Goal: Task Accomplishment & Management: Use online tool/utility

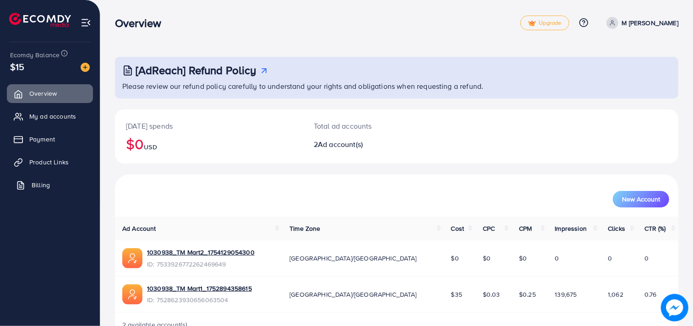
click at [51, 186] on link "Billing" at bounding box center [50, 185] width 86 height 18
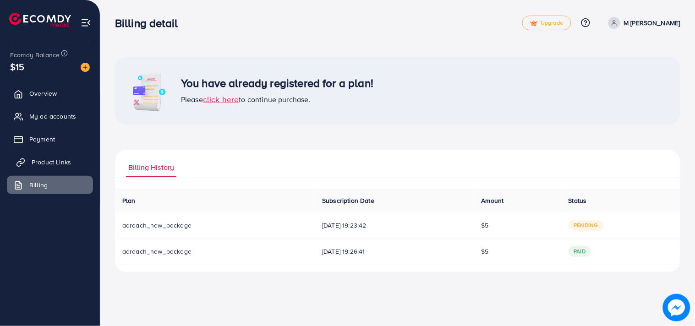
click at [43, 159] on span "Product Links" at bounding box center [51, 162] width 39 height 9
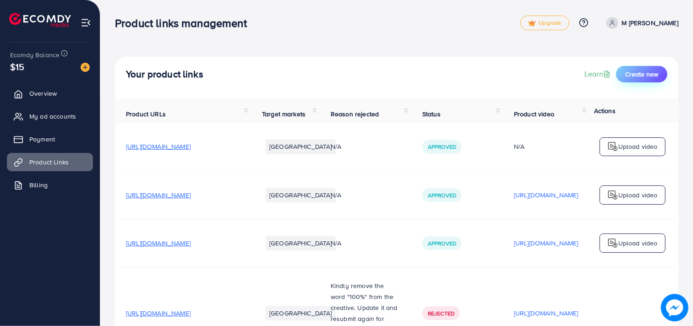
click at [627, 66] on button "Create new" at bounding box center [641, 74] width 51 height 16
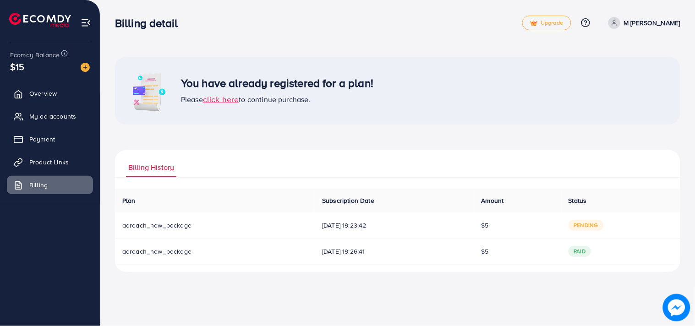
click at [231, 101] on span "click here" at bounding box center [221, 98] width 36 height 11
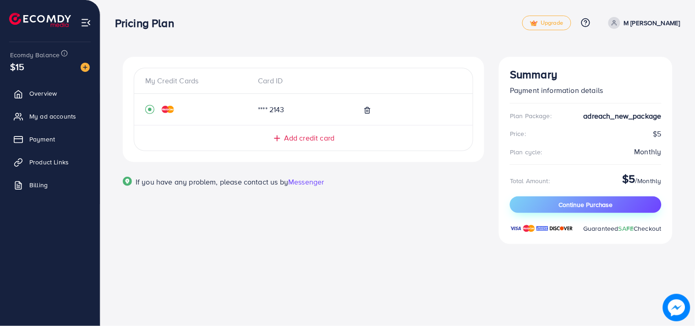
click at [556, 207] on button "Continue Purchase" at bounding box center [586, 205] width 152 height 16
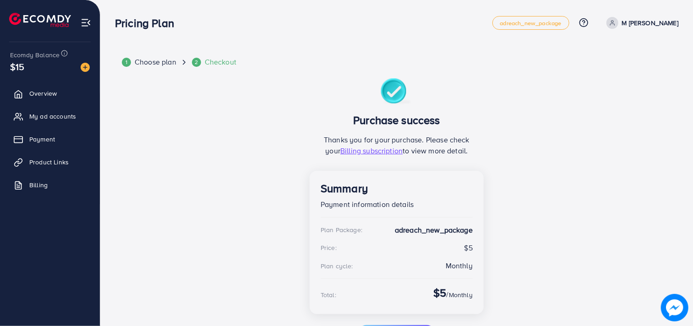
scroll to position [20, 0]
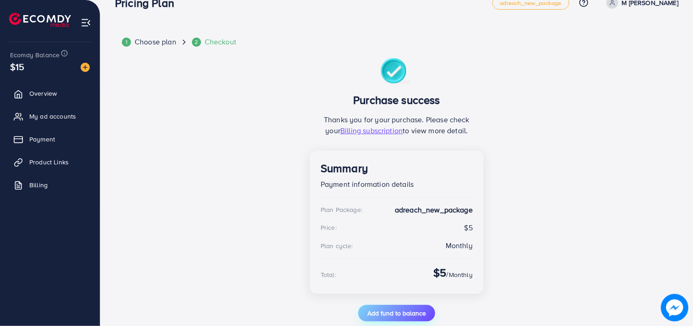
click at [386, 309] on span "Add fund to balance" at bounding box center [397, 313] width 59 height 9
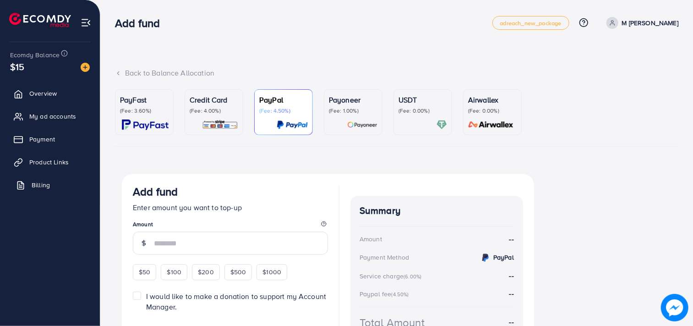
click at [21, 187] on line at bounding box center [20, 187] width 3 height 0
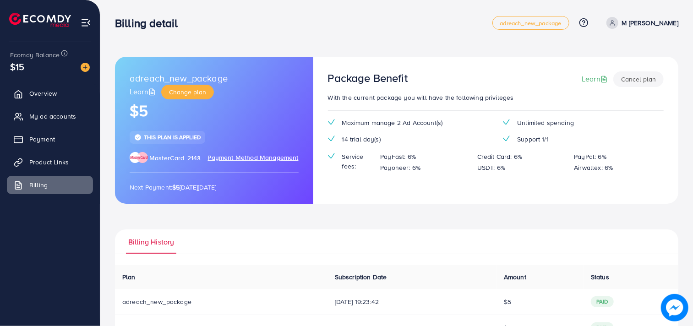
scroll to position [37, 0]
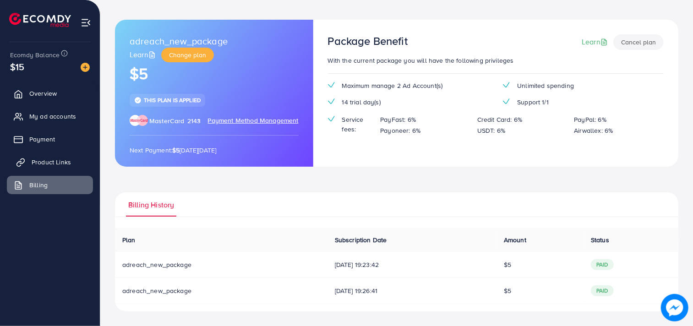
click at [49, 158] on span "Product Links" at bounding box center [51, 162] width 39 height 9
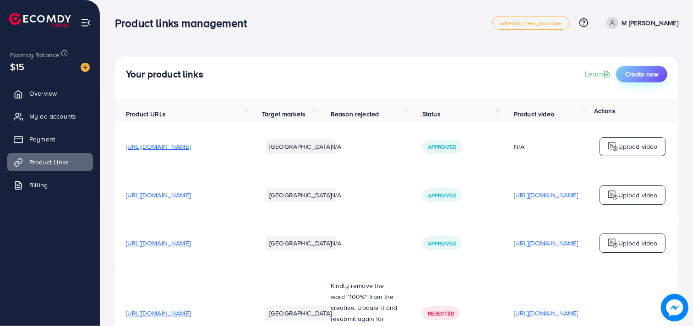
click at [646, 76] on span "Create new" at bounding box center [642, 74] width 33 height 9
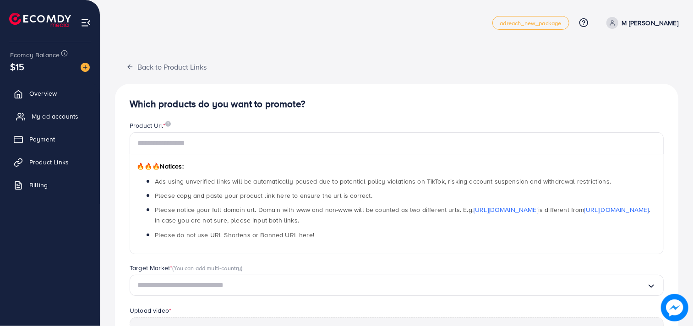
click at [52, 115] on span "My ad accounts" at bounding box center [55, 116] width 47 height 9
